Goal: Information Seeking & Learning: Learn about a topic

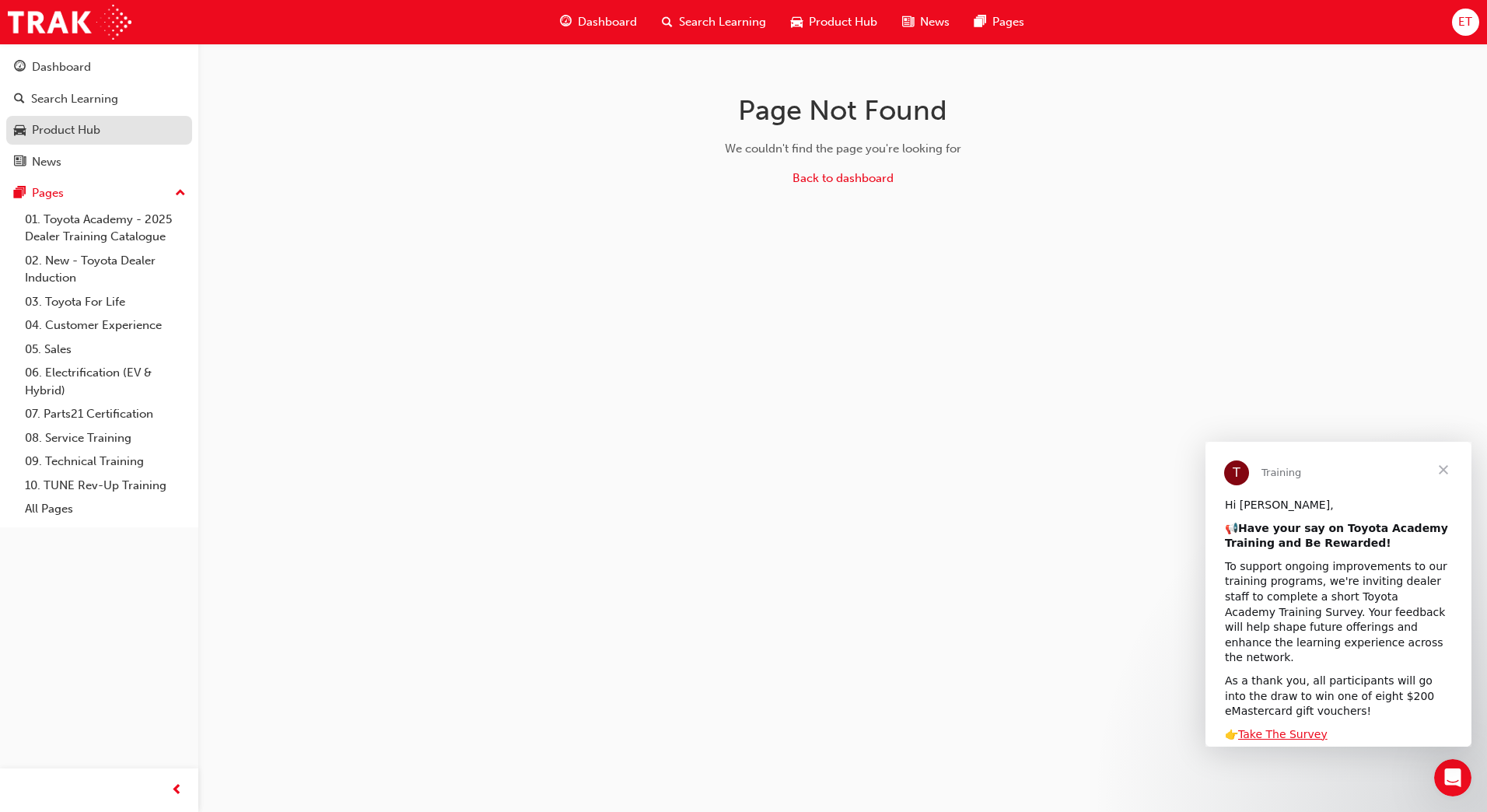
click at [96, 125] on div "Product Hub" at bounding box center [66, 130] width 69 height 18
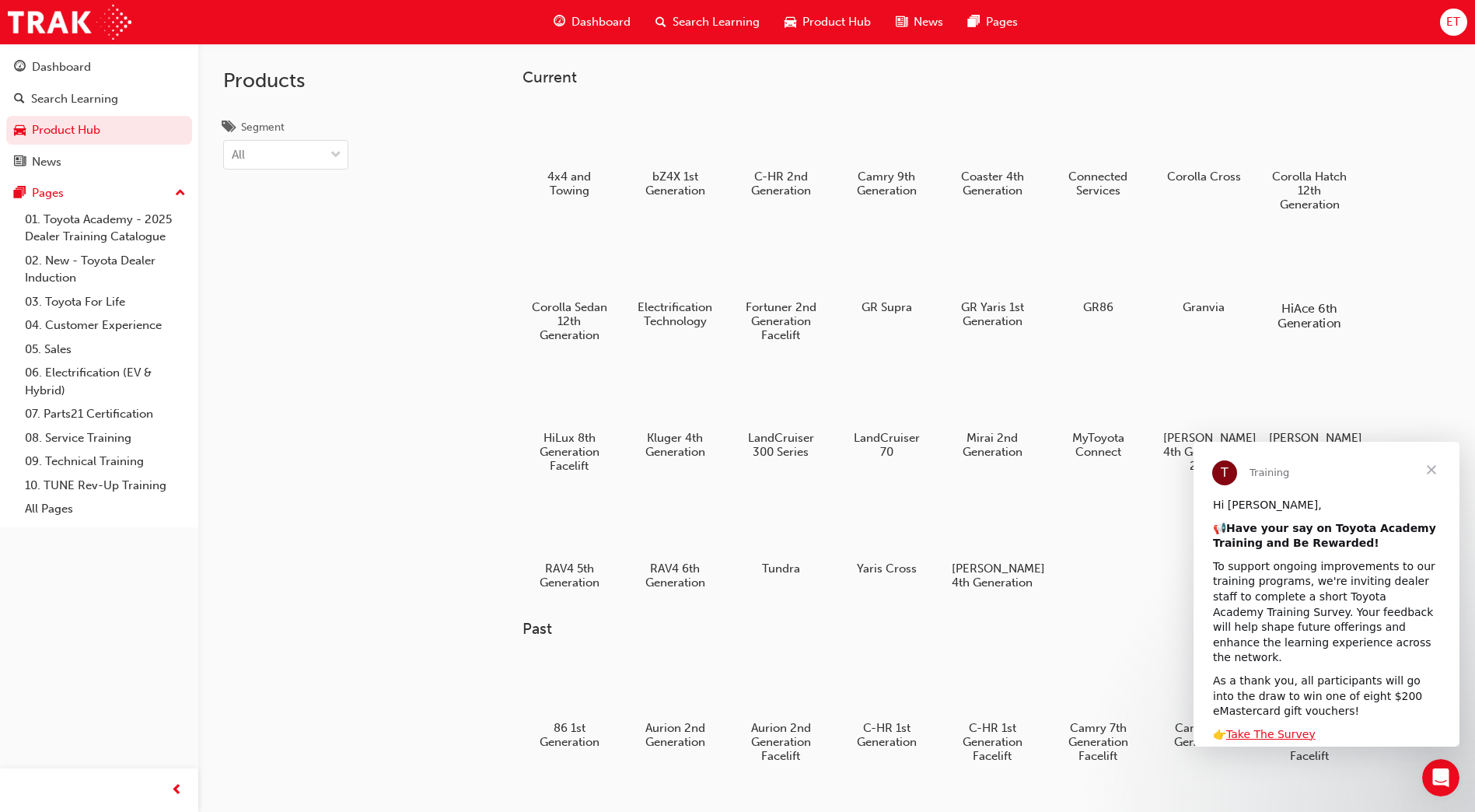
click at [1301, 310] on h5 "HiAce 6th Generation" at bounding box center [1310, 315] width 86 height 30
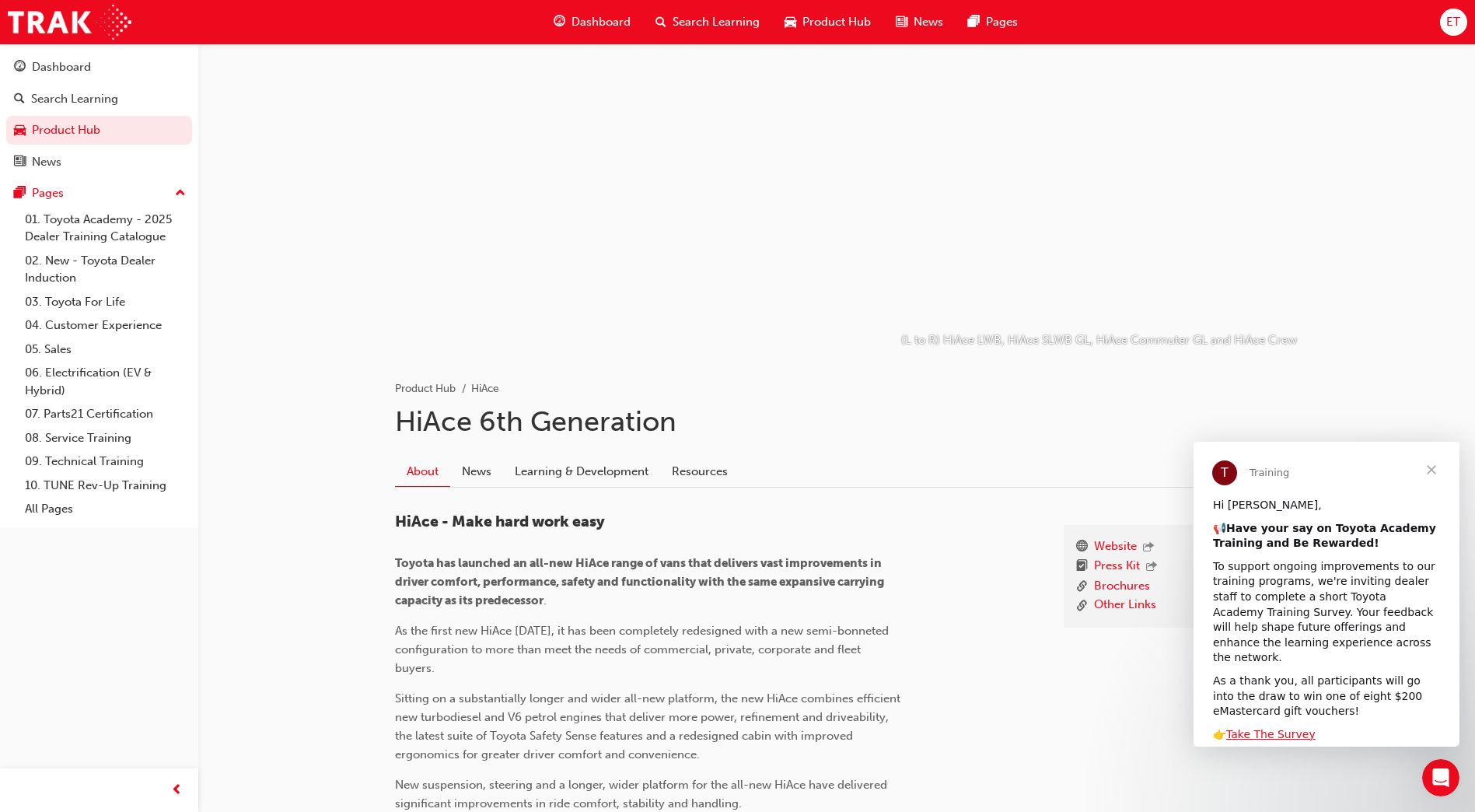
click at [1426, 467] on span "Close" at bounding box center [1432, 470] width 56 height 56
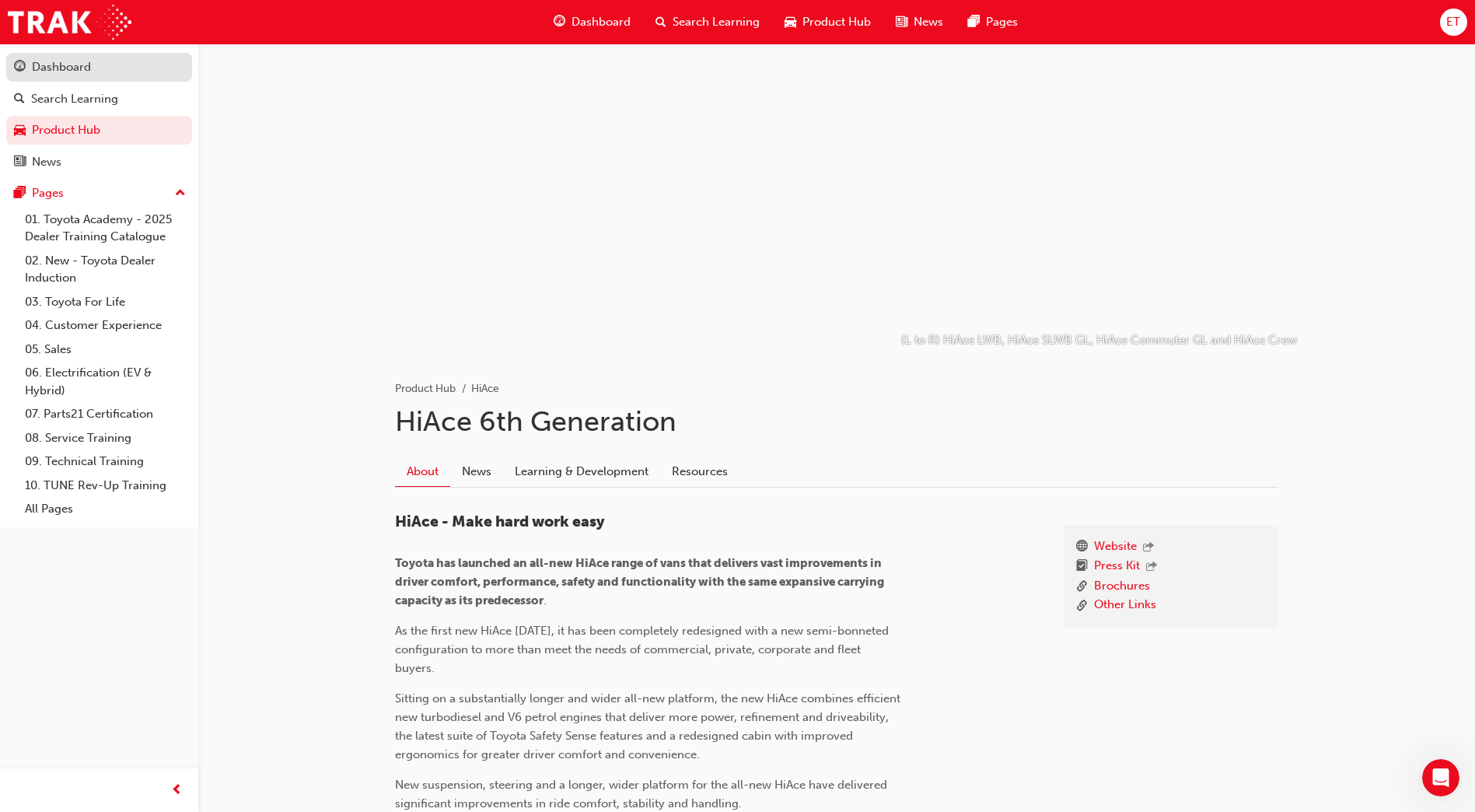
click at [86, 63] on div "Dashboard" at bounding box center [62, 67] width 59 height 18
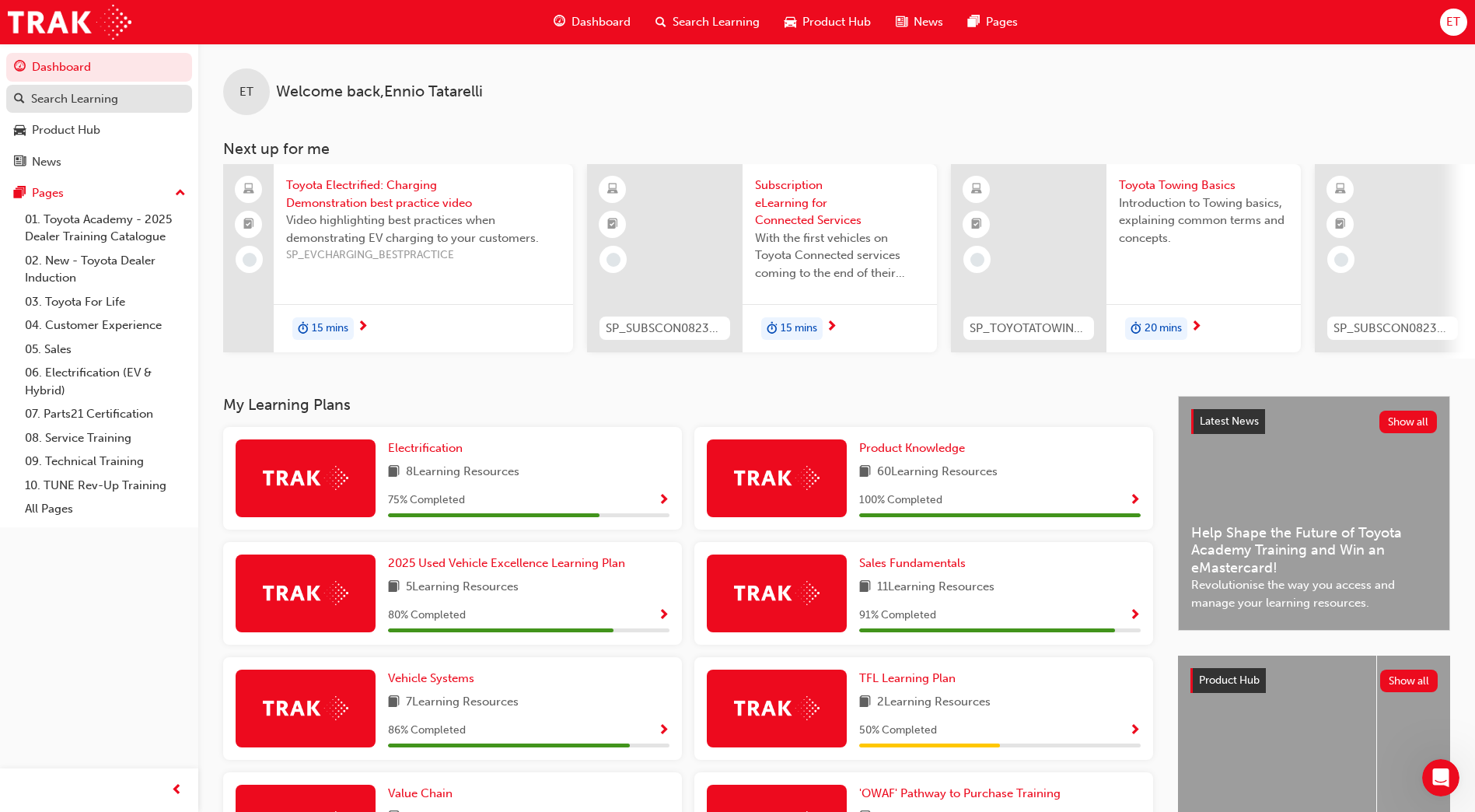
click at [80, 97] on div "Search Learning" at bounding box center [75, 99] width 87 height 18
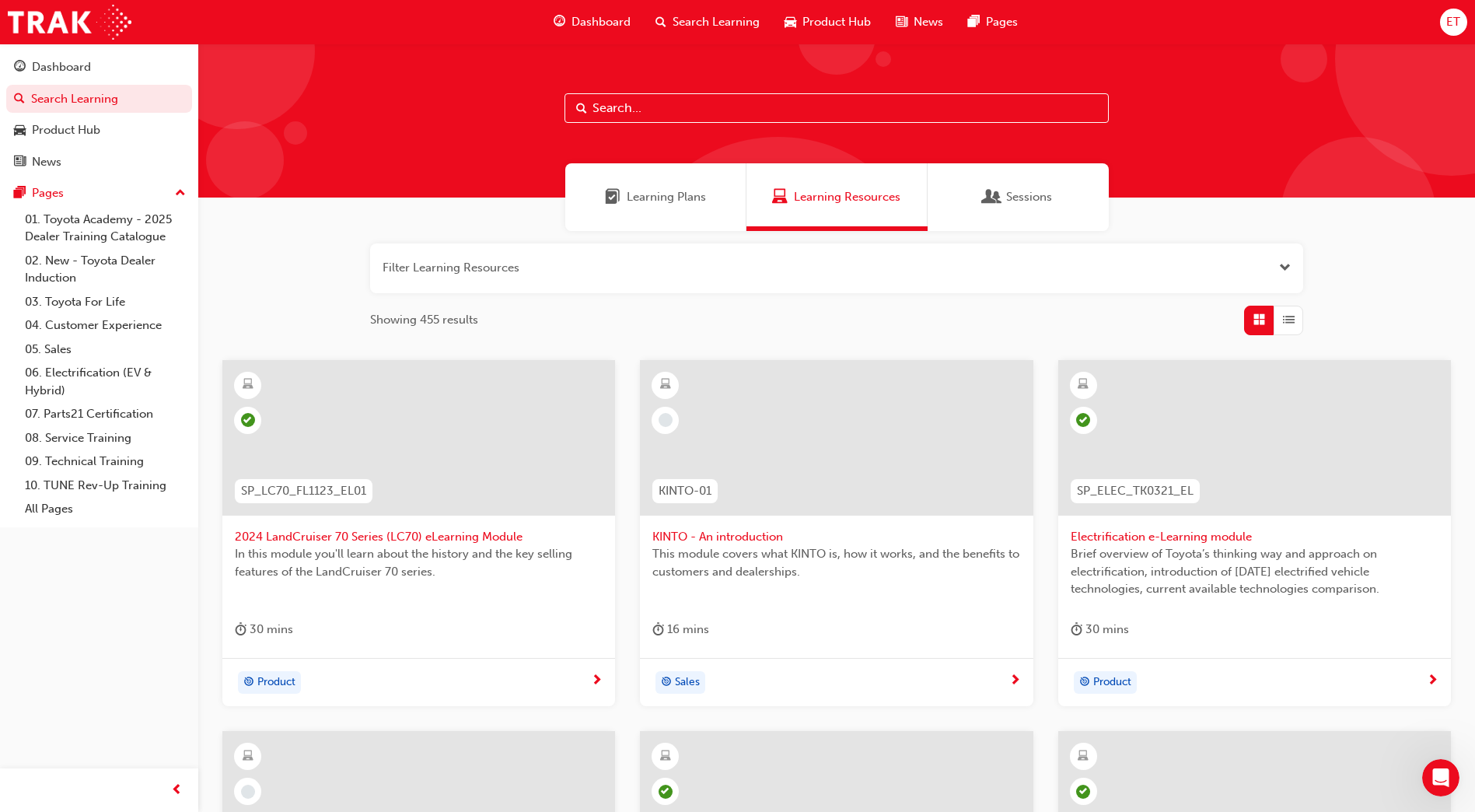
click at [613, 107] on input "text" at bounding box center [837, 108] width 544 height 30
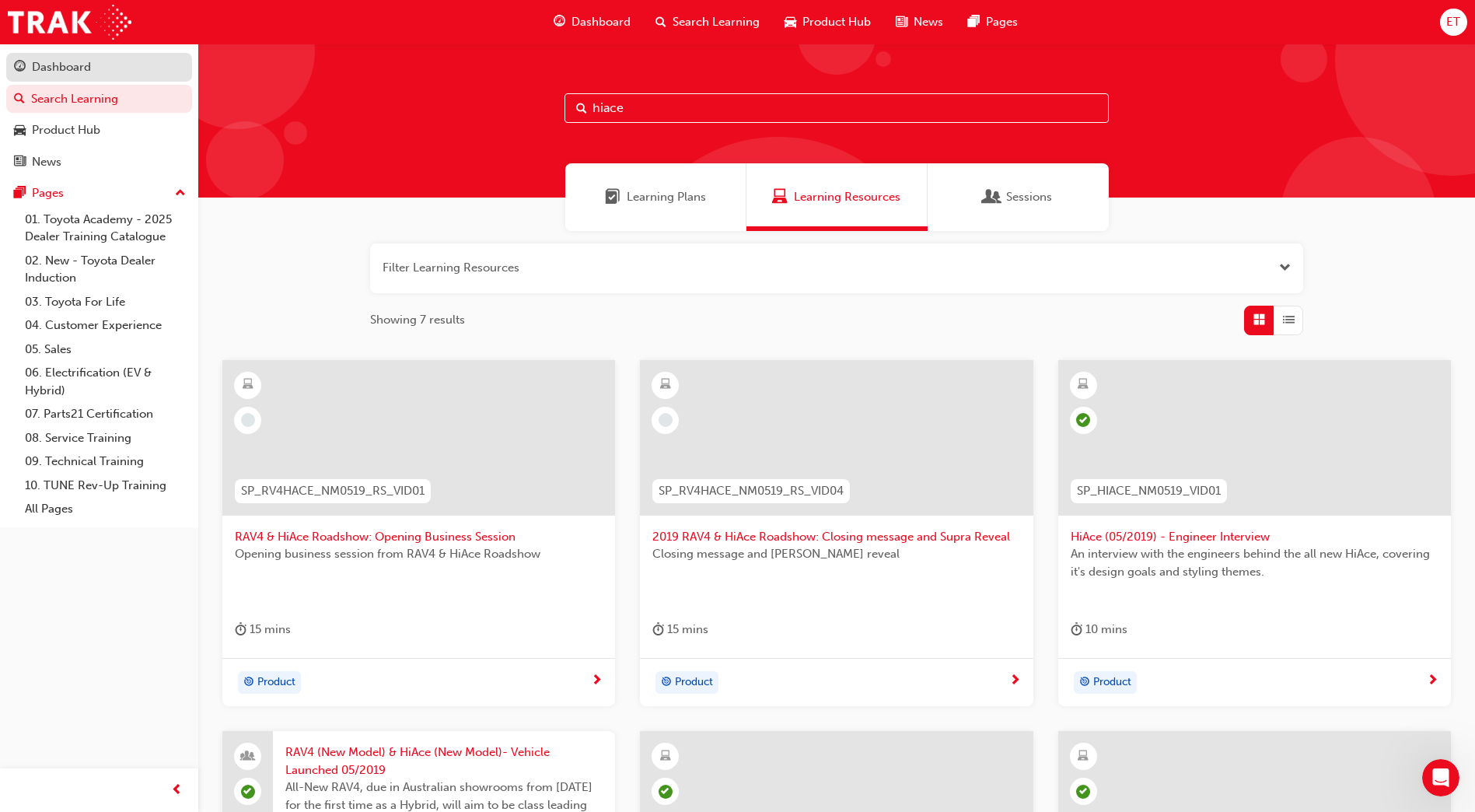
type input "hiace"
click at [64, 58] on div "Dashboard" at bounding box center [62, 67] width 59 height 18
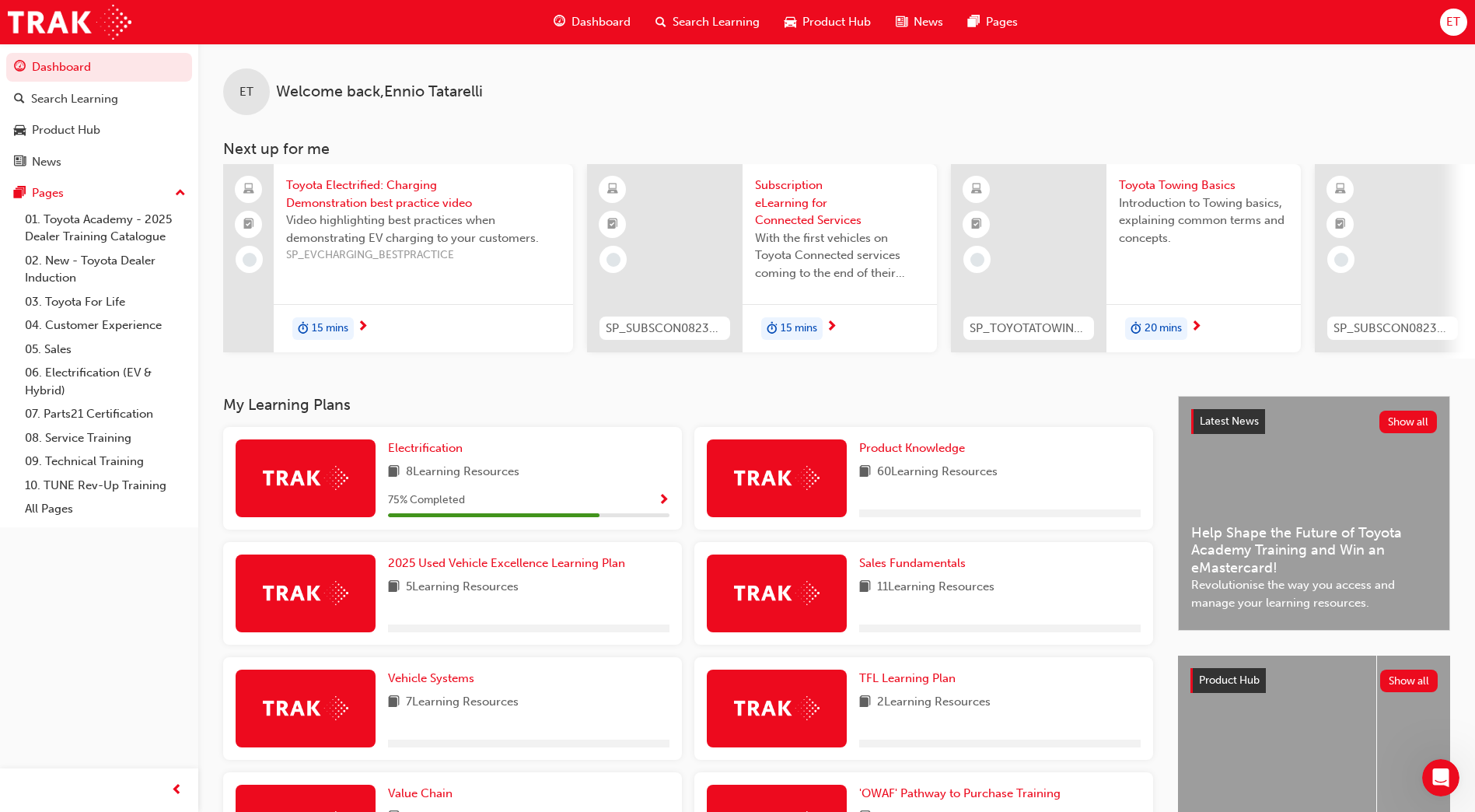
click at [812, 16] on span "Product Hub" at bounding box center [837, 22] width 69 height 18
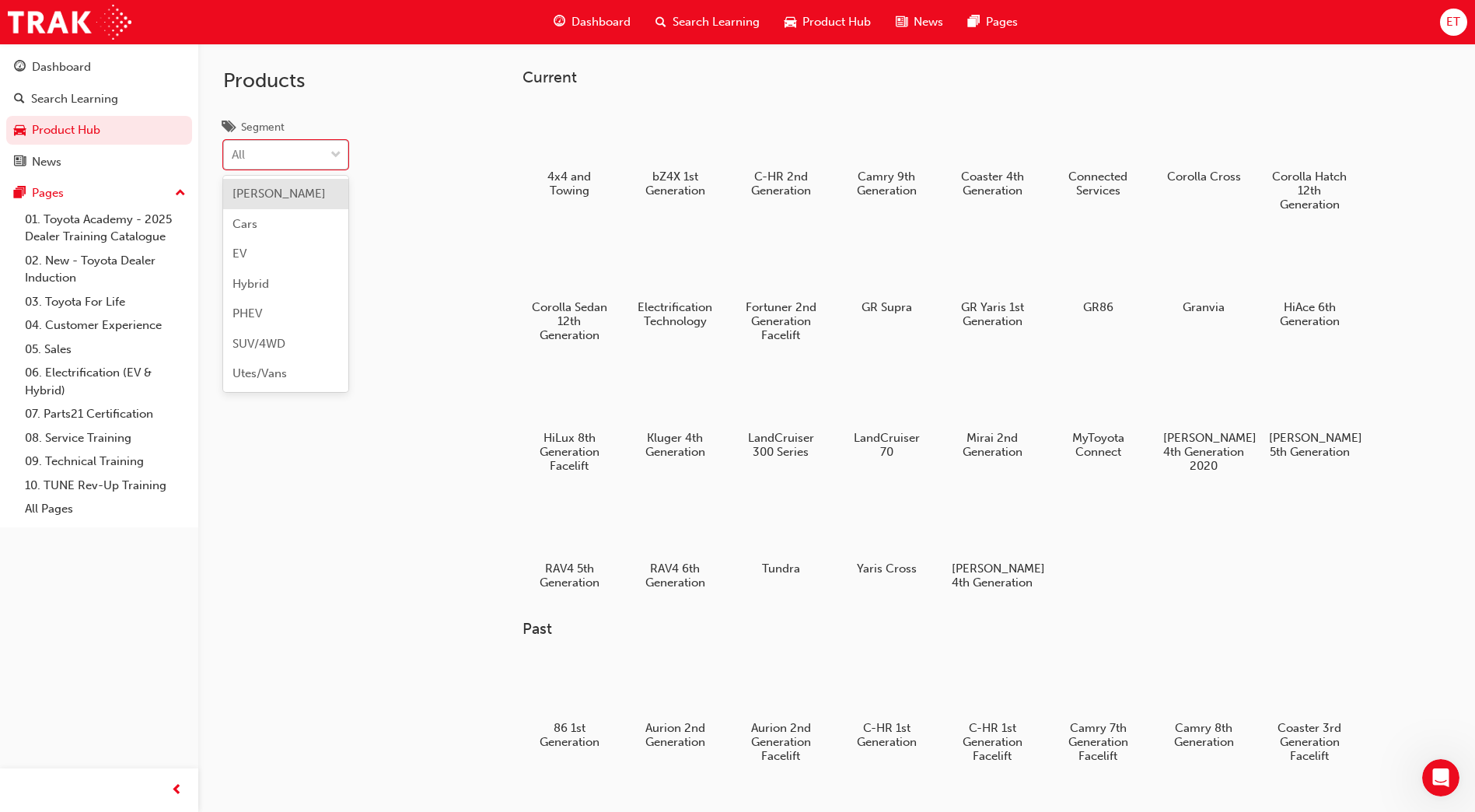
click at [336, 155] on span "down-icon" at bounding box center [335, 156] width 11 height 20
click at [234, 155] on input "Segment option [PERSON_NAME] focused, 1 of 7. 7 results available. Use Up and D…" at bounding box center [233, 155] width 2 height 14
click at [243, 379] on span "Utes/Vans" at bounding box center [260, 373] width 54 height 14
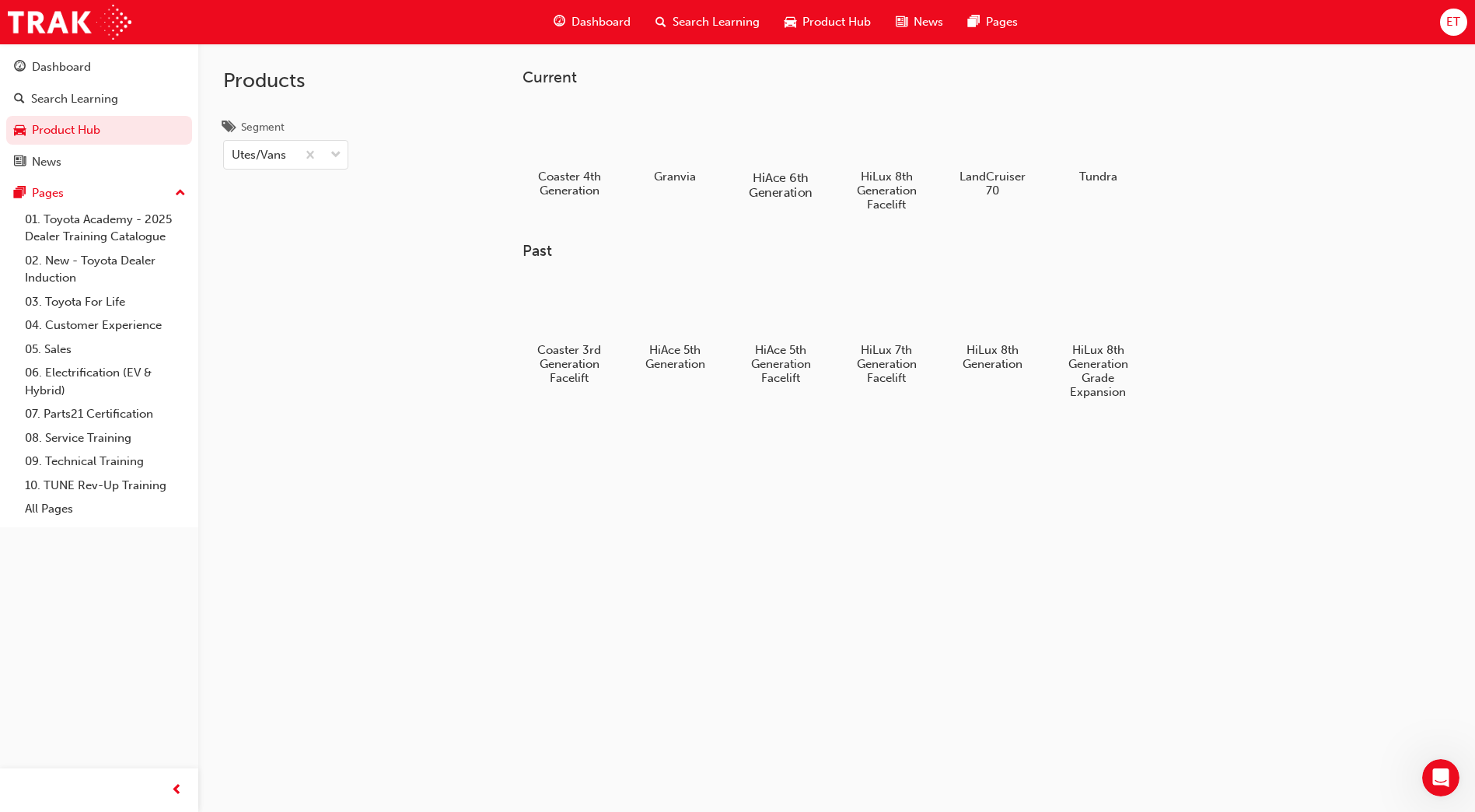
click at [764, 175] on h5 "HiAce 6th Generation" at bounding box center [782, 185] width 86 height 30
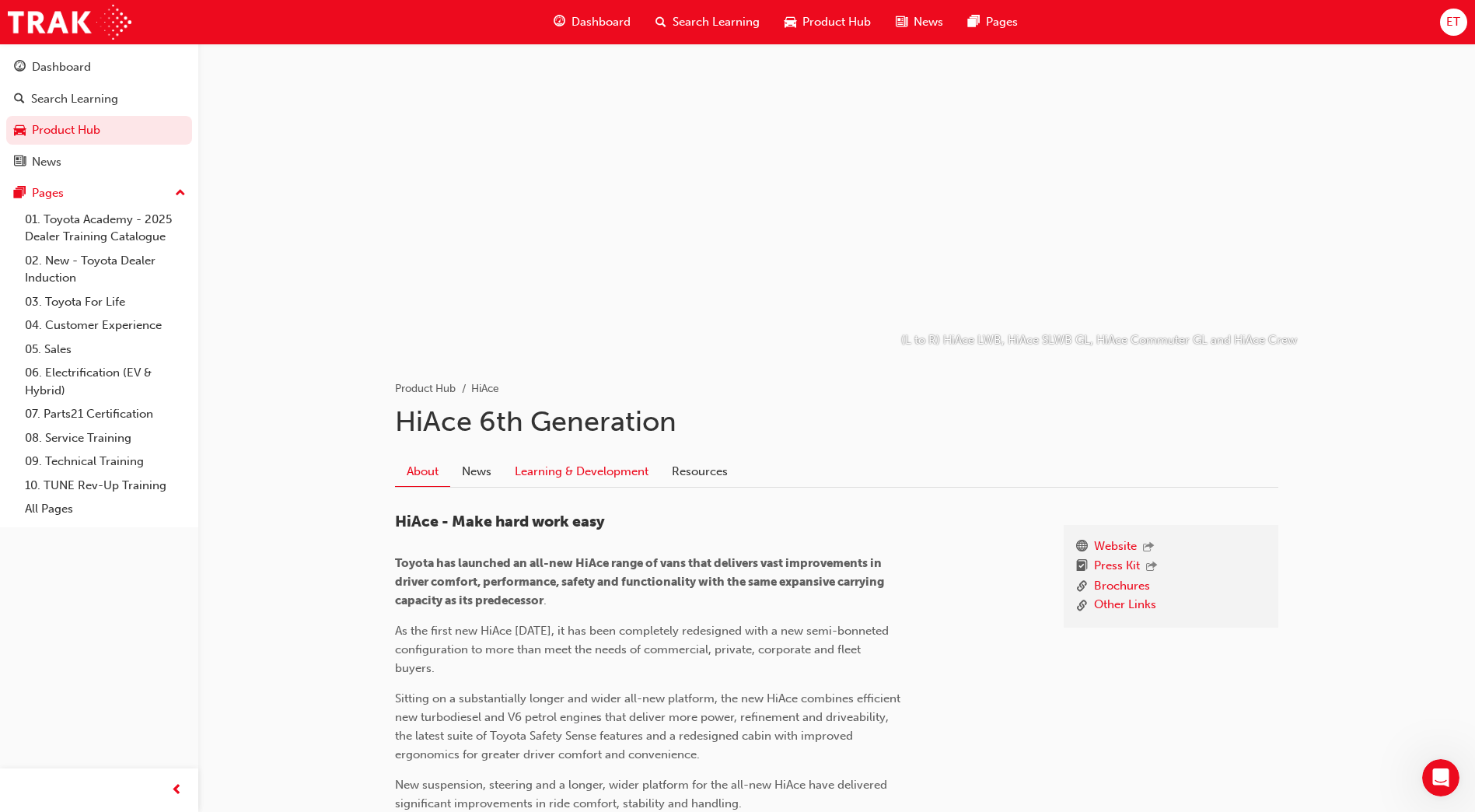
click at [558, 470] on link "Learning & Development" at bounding box center [582, 471] width 157 height 30
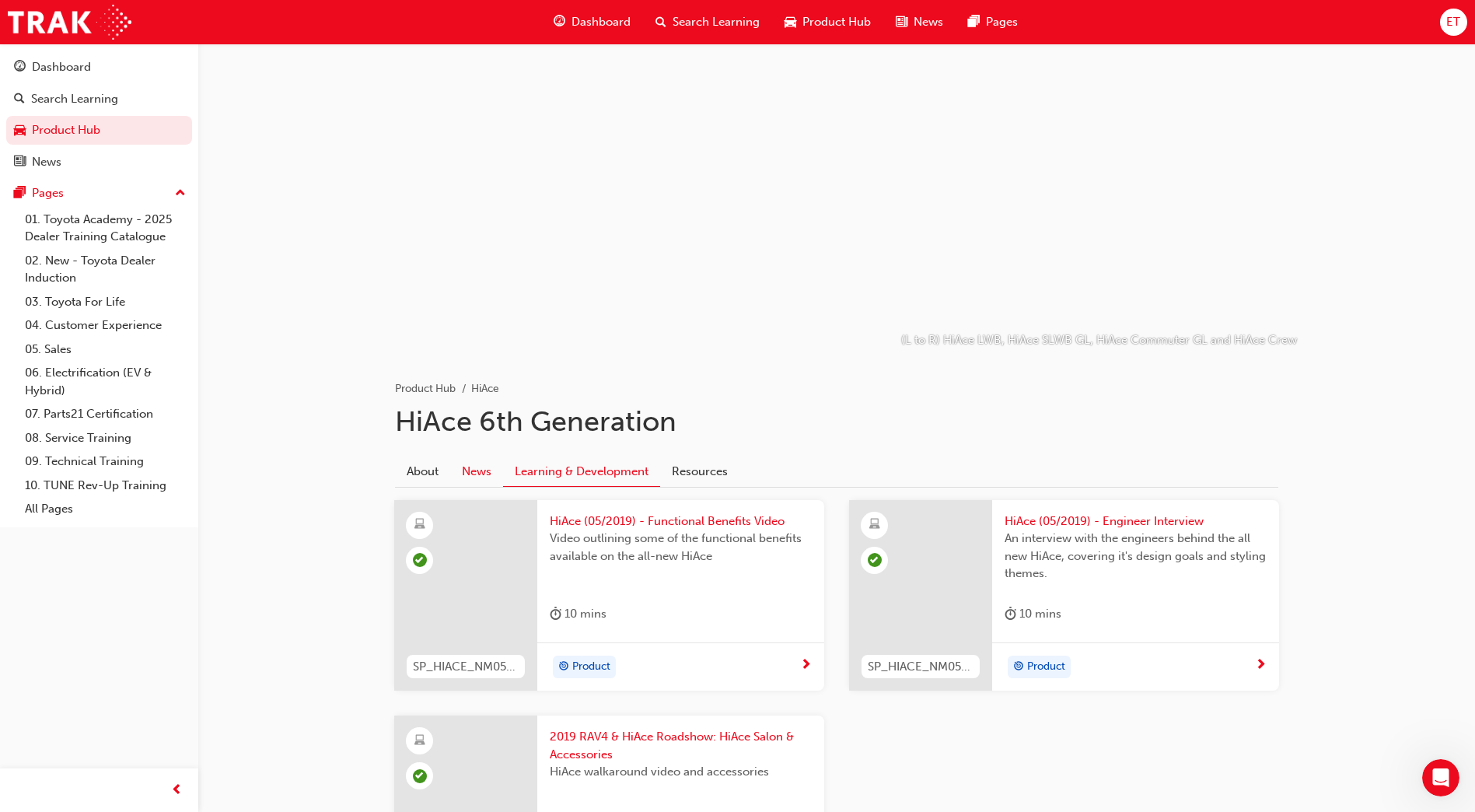
click at [491, 462] on link "News" at bounding box center [477, 471] width 52 height 30
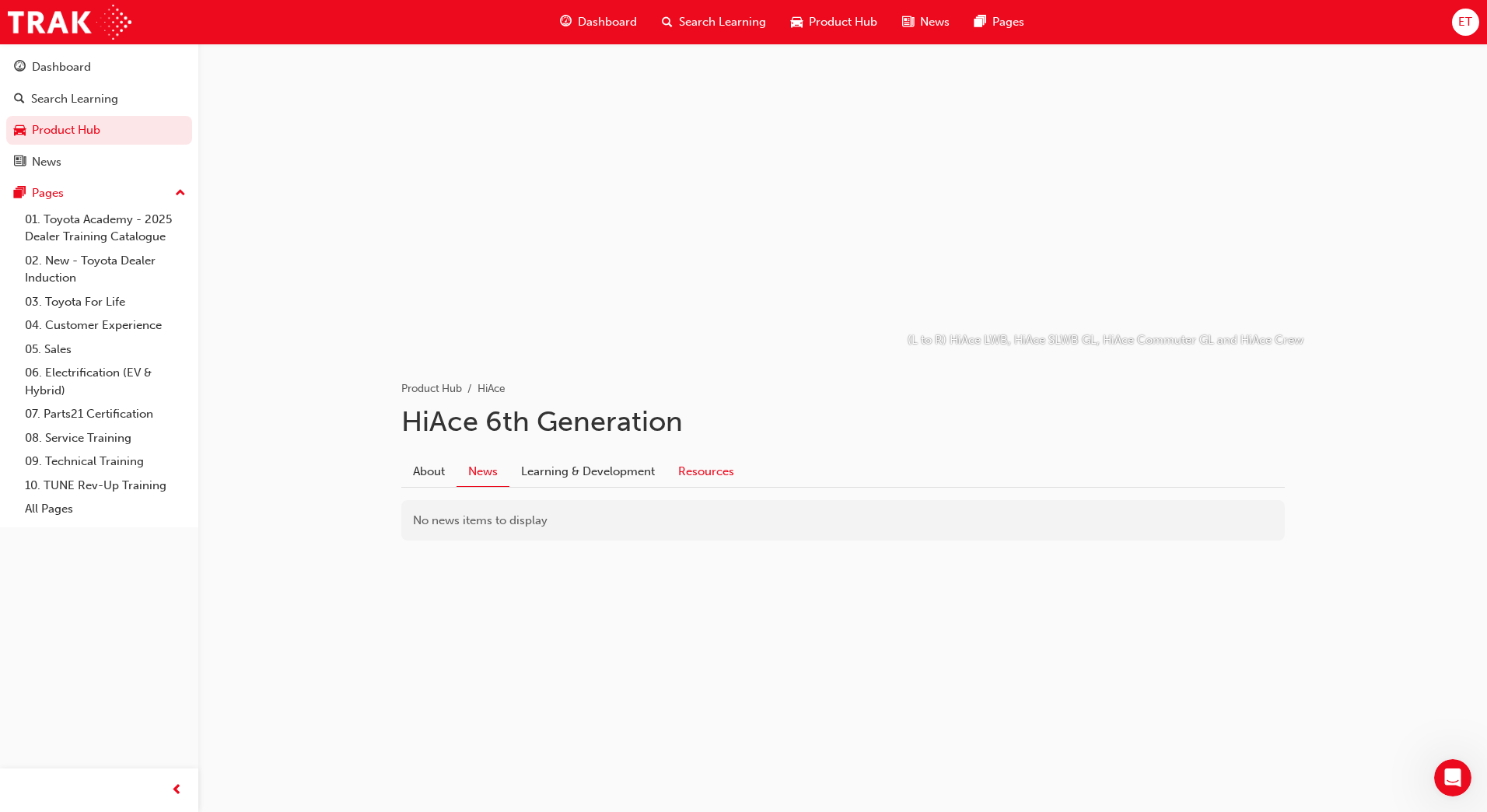
click at [695, 467] on link "Resources" at bounding box center [706, 471] width 80 height 30
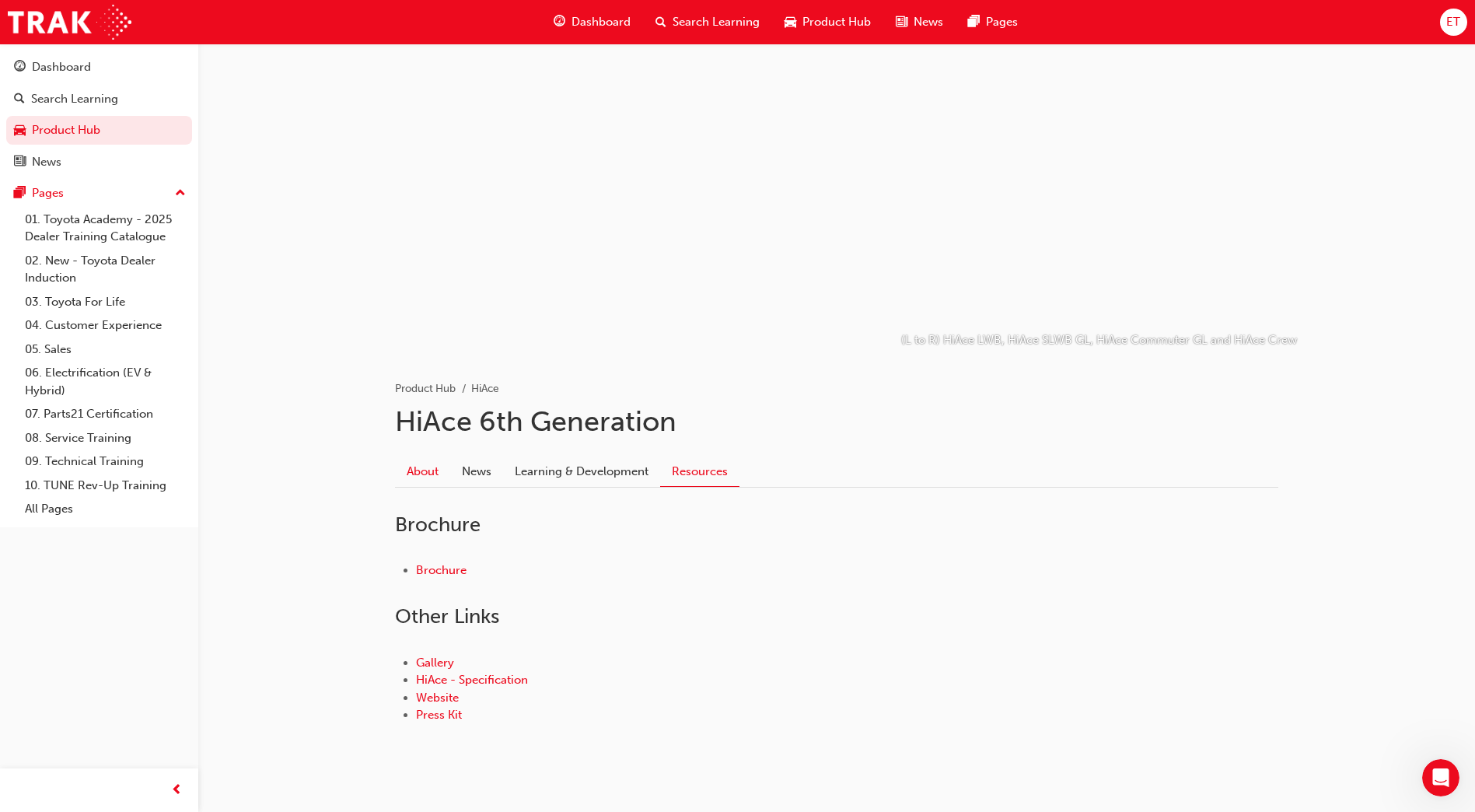
click at [429, 468] on link "About" at bounding box center [423, 471] width 55 height 30
